Goal: Navigation & Orientation: Find specific page/section

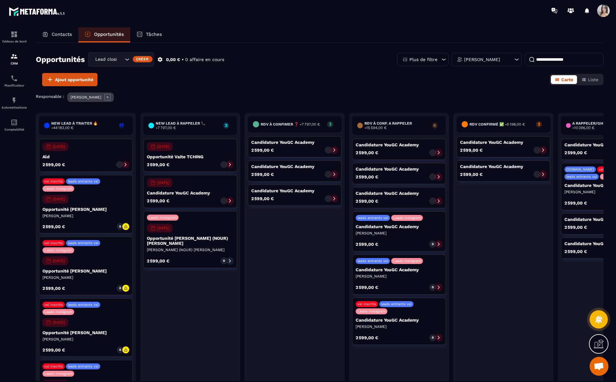
click at [48, 34] on icon at bounding box center [45, 34] width 6 height 6
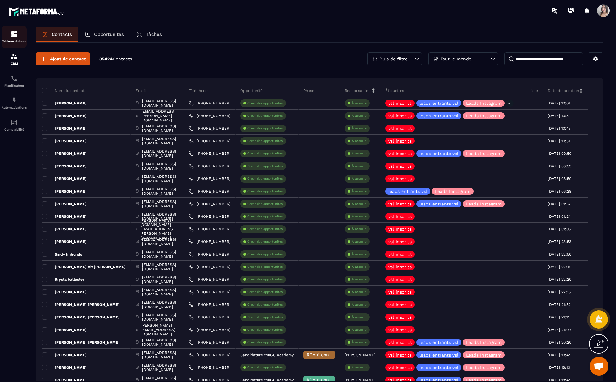
click at [24, 35] on div "Tableau de bord" at bounding box center [14, 37] width 25 height 13
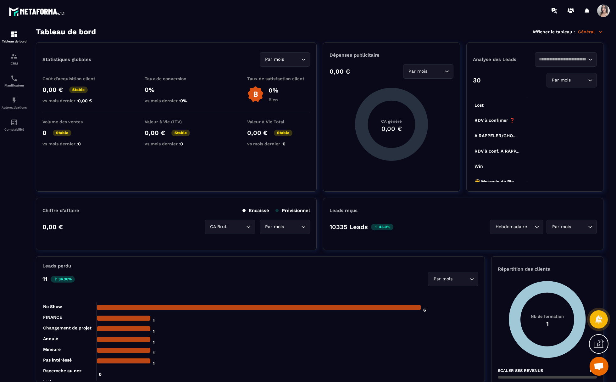
click at [383, 264] on div "Leads perdu" at bounding box center [260, 266] width 436 height 6
